Goal: Transaction & Acquisition: Book appointment/travel/reservation

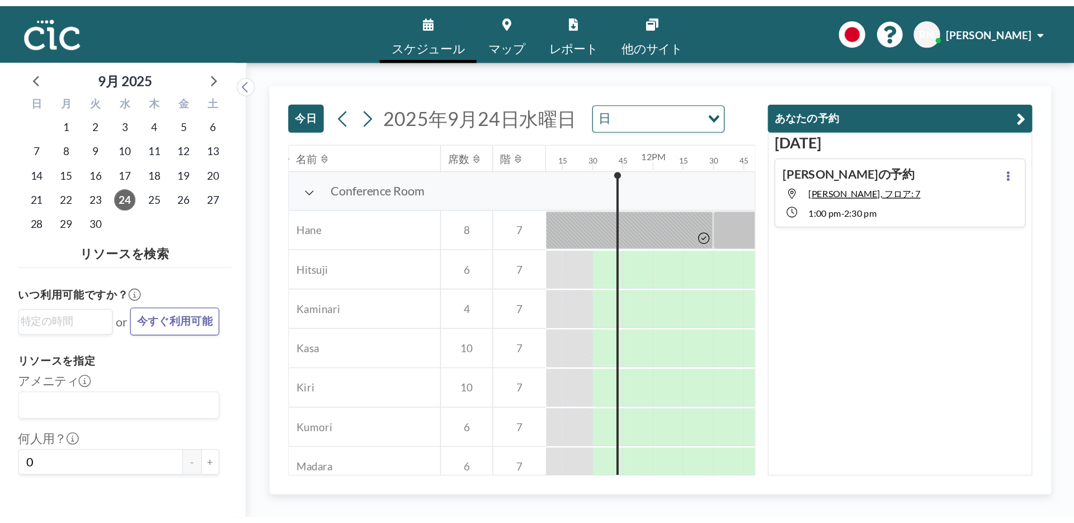
scroll to position [0, 1007]
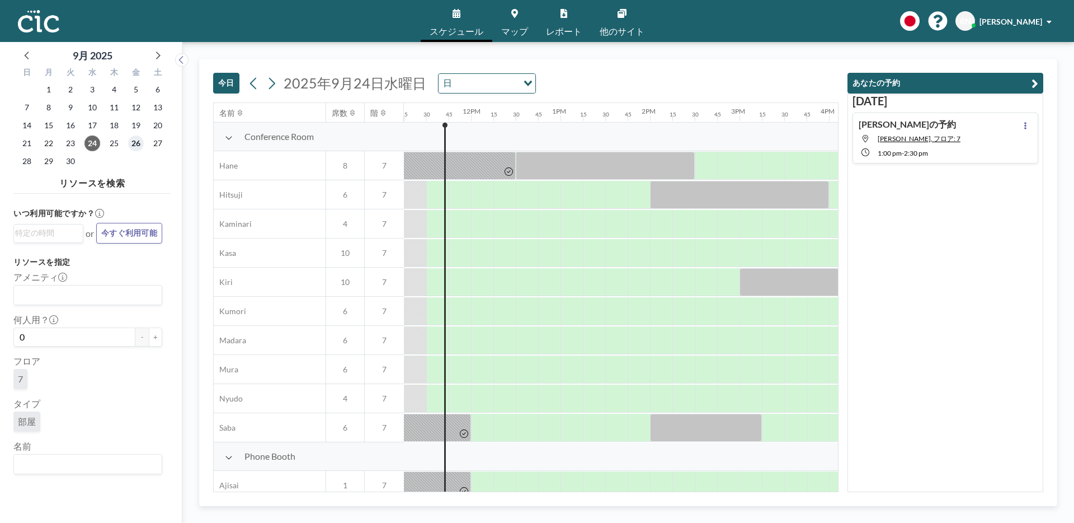
click at [134, 146] on span "26" at bounding box center [136, 143] width 16 height 16
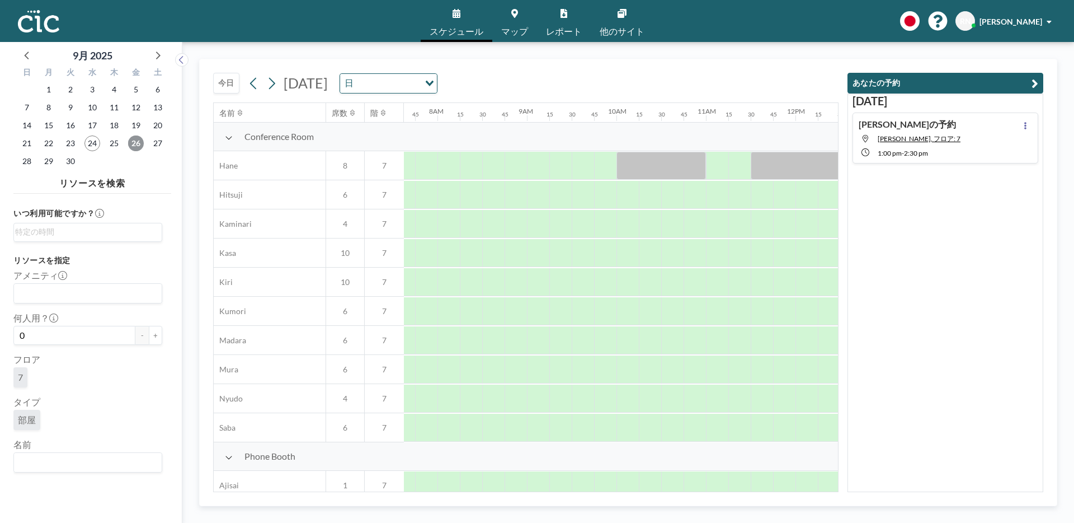
scroll to position [0, 694]
drag, startPoint x: 614, startPoint y: 201, endPoint x: 679, endPoint y: 202, distance: 65.5
click at [679, 202] on div at bounding box center [650, 195] width 90 height 28
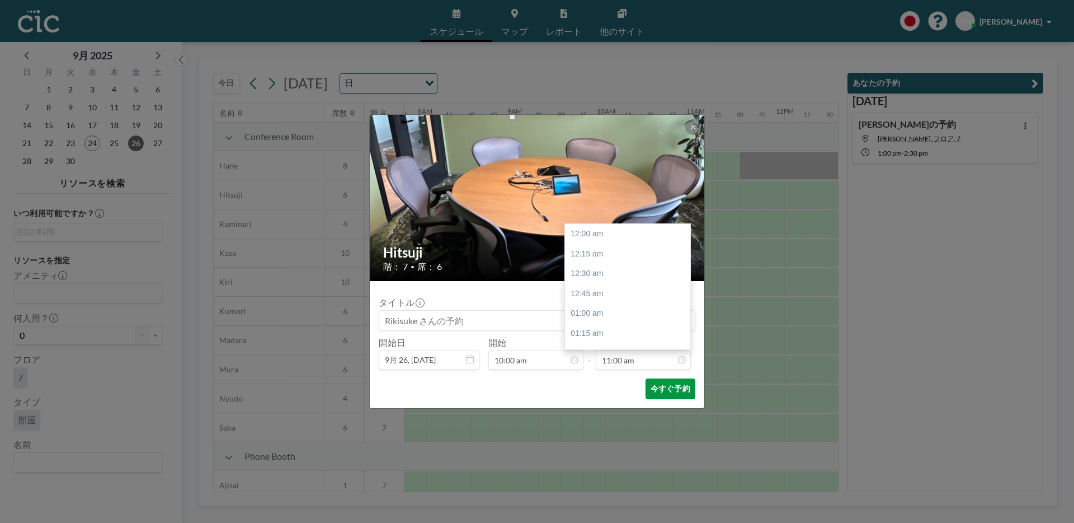
scroll to position [876, 0]
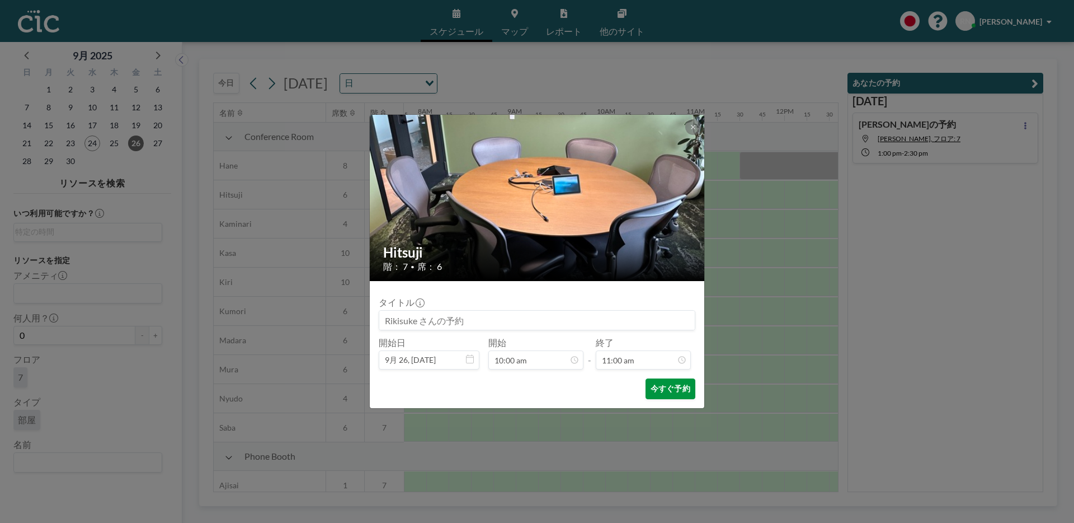
click at [669, 377] on button "今すぐ予約" at bounding box center [671, 388] width 50 height 21
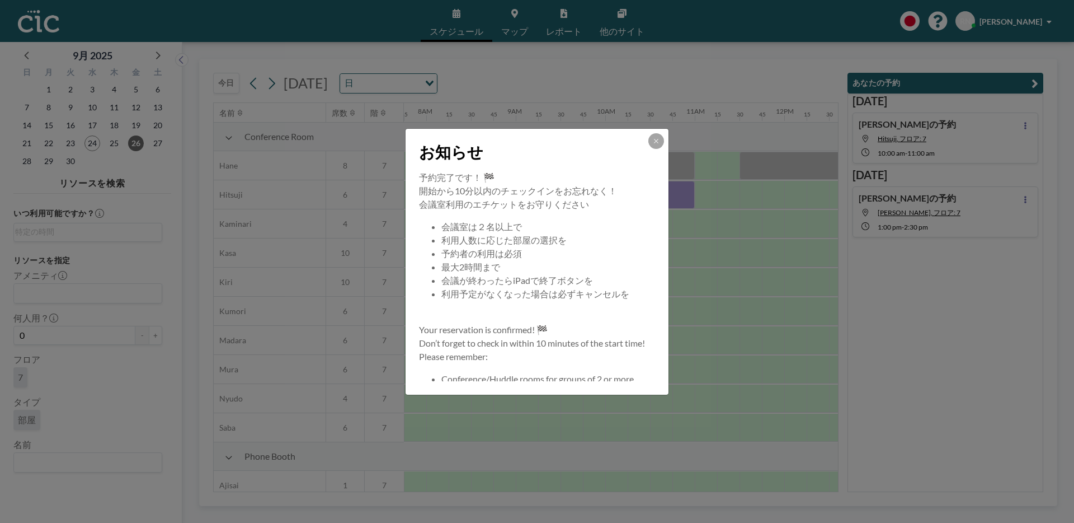
scroll to position [0, 694]
click at [657, 142] on icon at bounding box center [656, 141] width 4 height 4
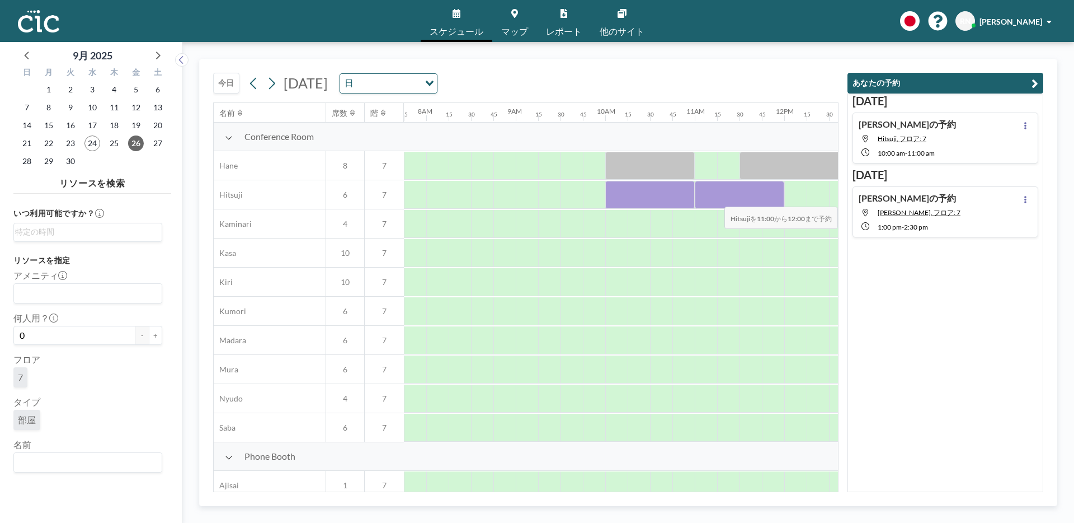
drag, startPoint x: 709, startPoint y: 200, endPoint x: 768, endPoint y: 199, distance: 59.3
click at [768, 199] on div at bounding box center [740, 195] width 90 height 28
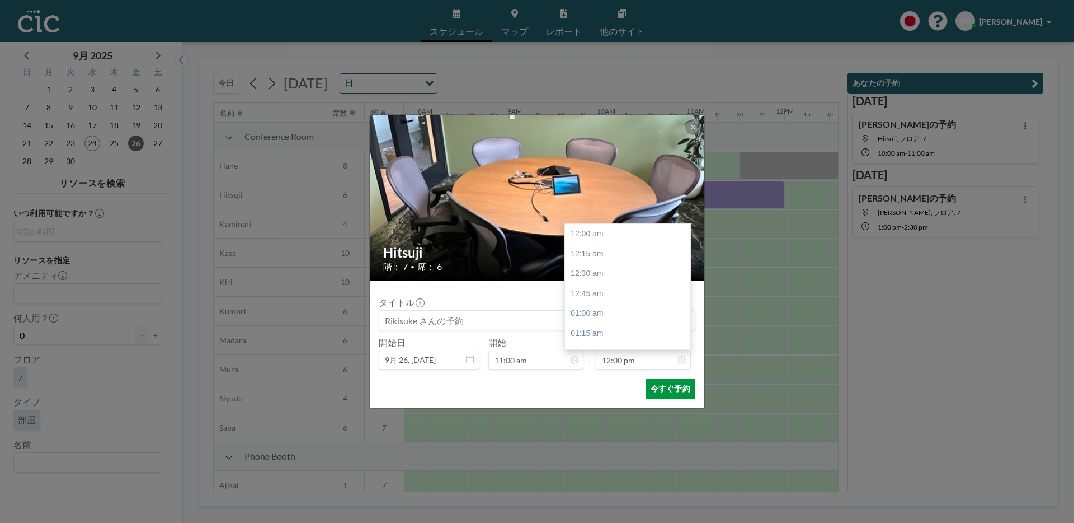
scroll to position [956, 0]
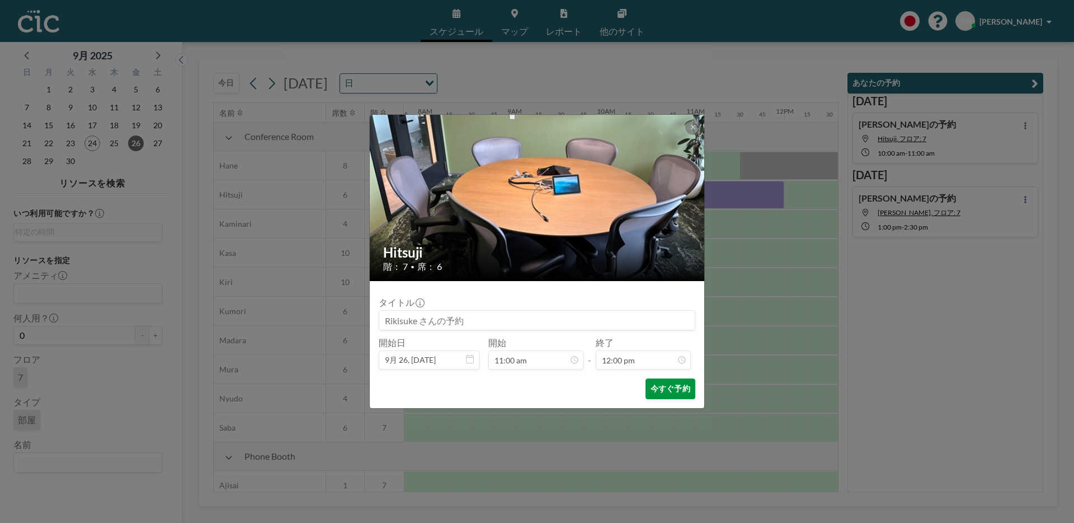
click at [669, 377] on button "今すぐ予約" at bounding box center [671, 388] width 50 height 21
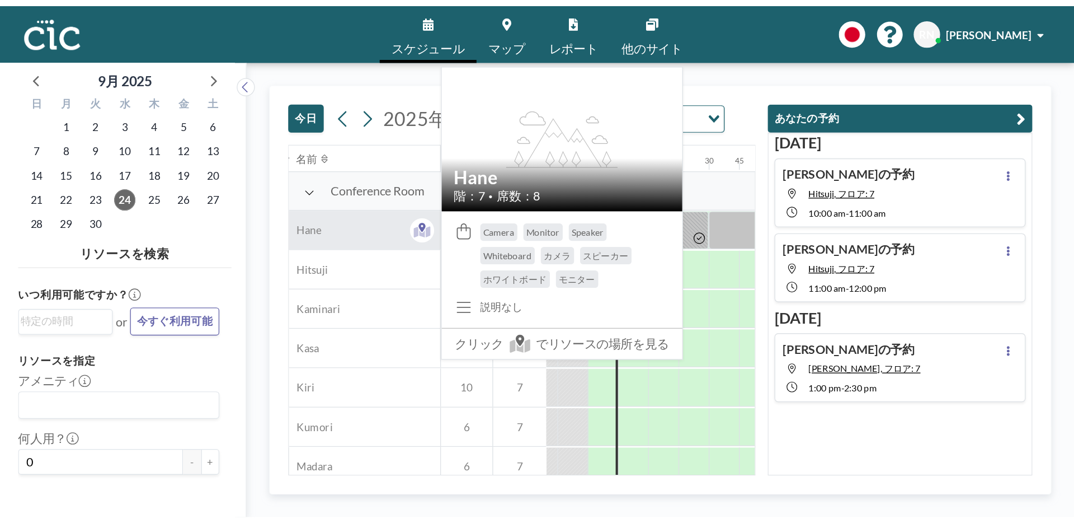
scroll to position [0, 1007]
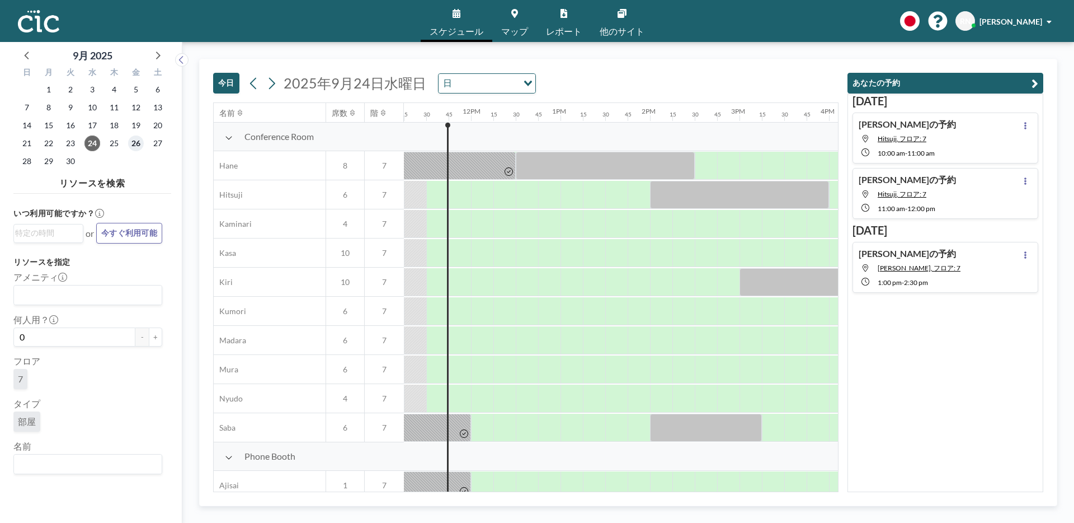
click at [132, 143] on span "26" at bounding box center [136, 143] width 16 height 16
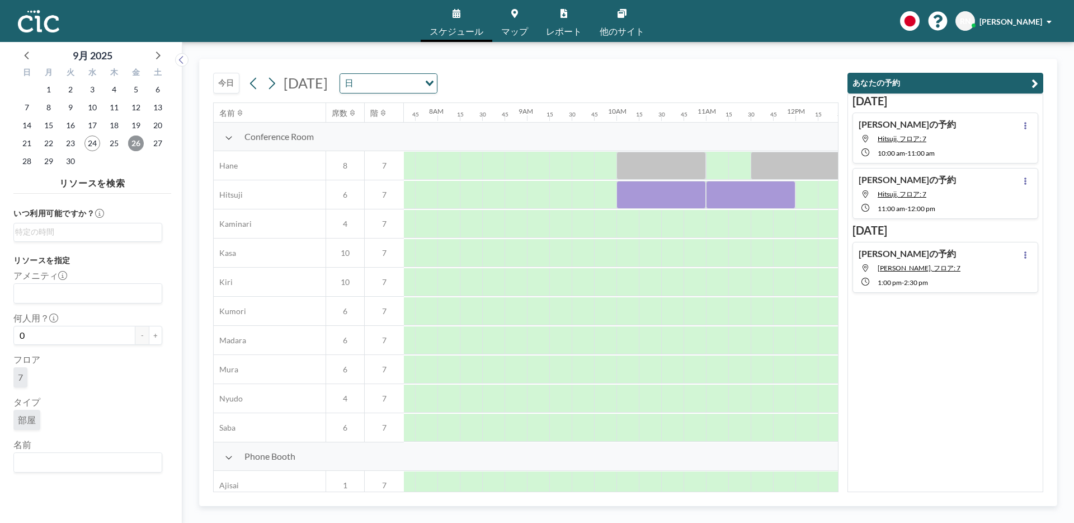
scroll to position [0, 694]
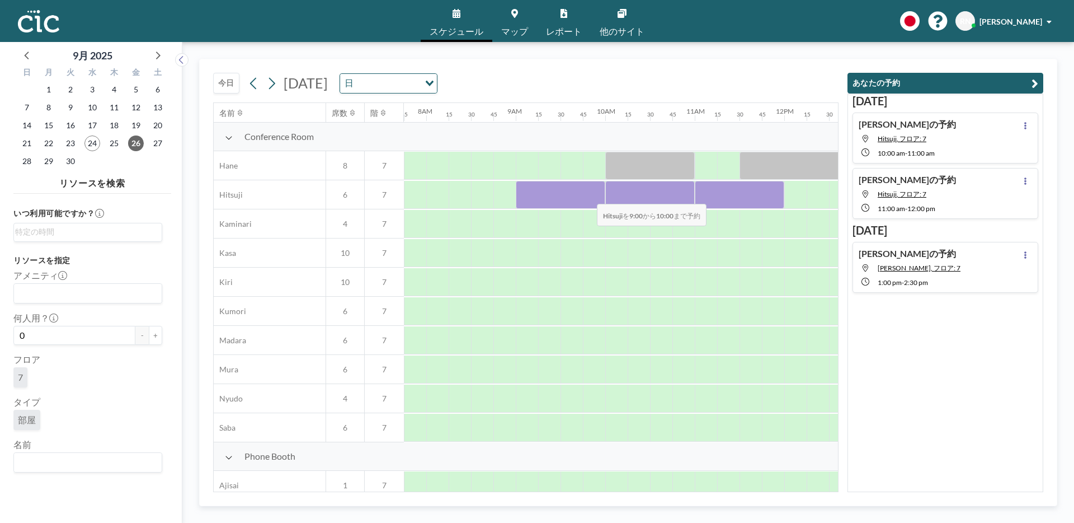
drag, startPoint x: 526, startPoint y: 191, endPoint x: 588, endPoint y: 196, distance: 61.7
click at [588, 196] on div at bounding box center [561, 195] width 90 height 28
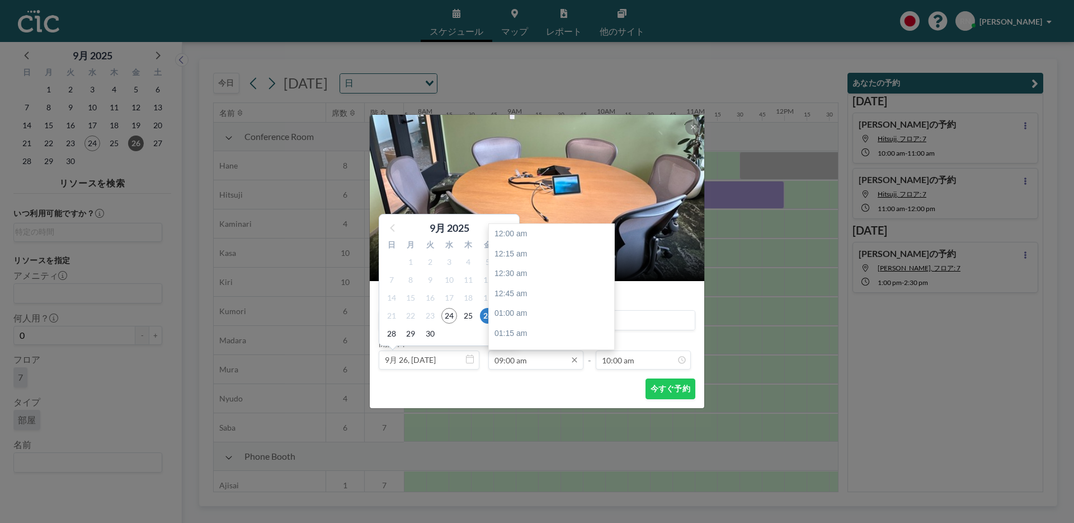
scroll to position [717, 0]
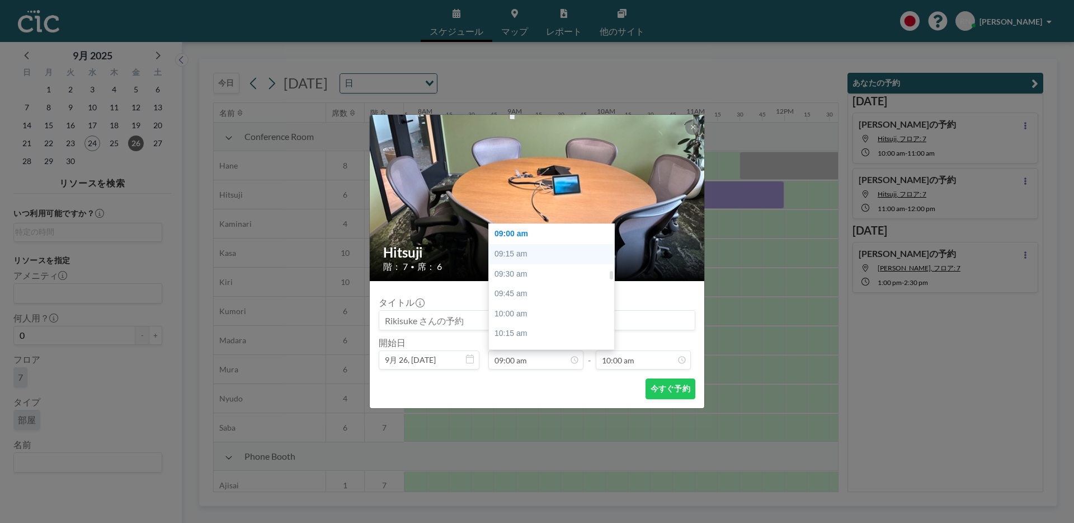
click at [528, 257] on div "09:15 am" at bounding box center [554, 254] width 131 height 20
type input "09:15 am"
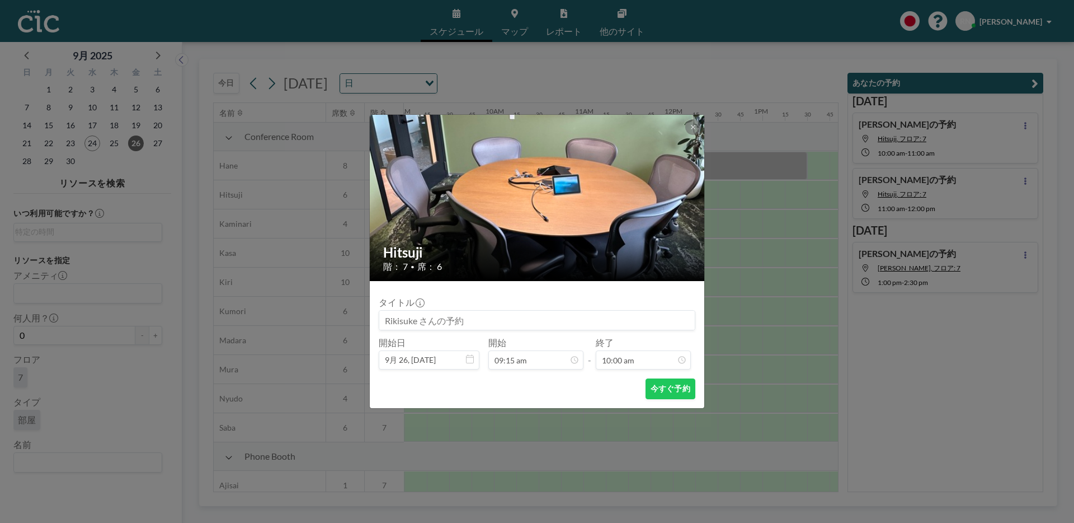
scroll to position [0, 806]
click at [657, 377] on button "今すぐ予約" at bounding box center [671, 388] width 50 height 21
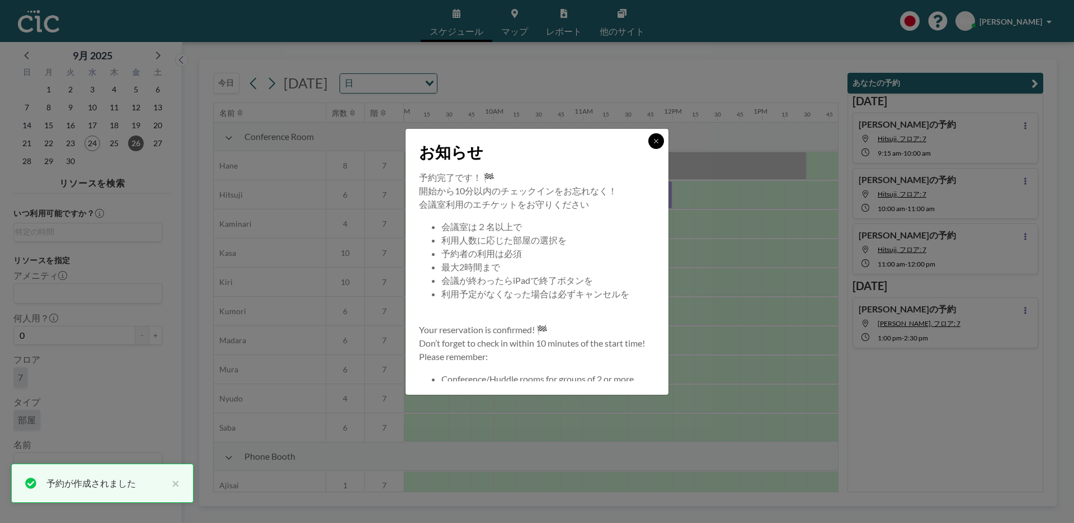
click at [656, 143] on icon at bounding box center [656, 141] width 7 height 7
